Goal: Task Accomplishment & Management: Use online tool/utility

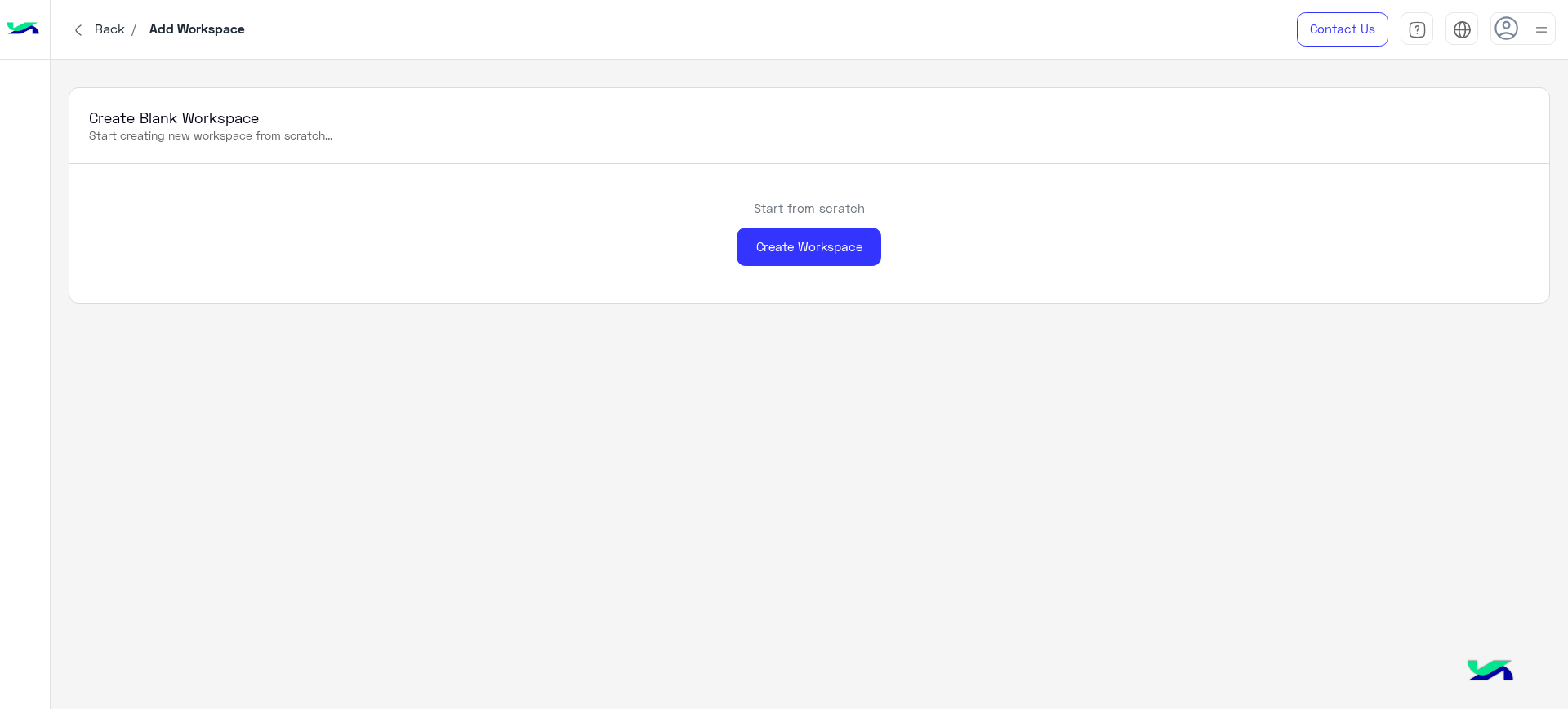
click at [694, 602] on div "Create Blank Workspace Start creating new workspace from scratch... Start from …" at bounding box center [808, 384] width 1517 height 650
click at [835, 305] on div "Create Blank Workspace Start creating new workspace from scratch... Start from …" at bounding box center [808, 384] width 1517 height 650
click at [1488, 546] on button "Dismiss ✕" at bounding box center [1480, 543] width 98 height 32
click at [915, 602] on div "Create Blank Workspace Start creating new workspace from scratch... Start from …" at bounding box center [808, 384] width 1517 height 650
